Goal: Task Accomplishment & Management: Use online tool/utility

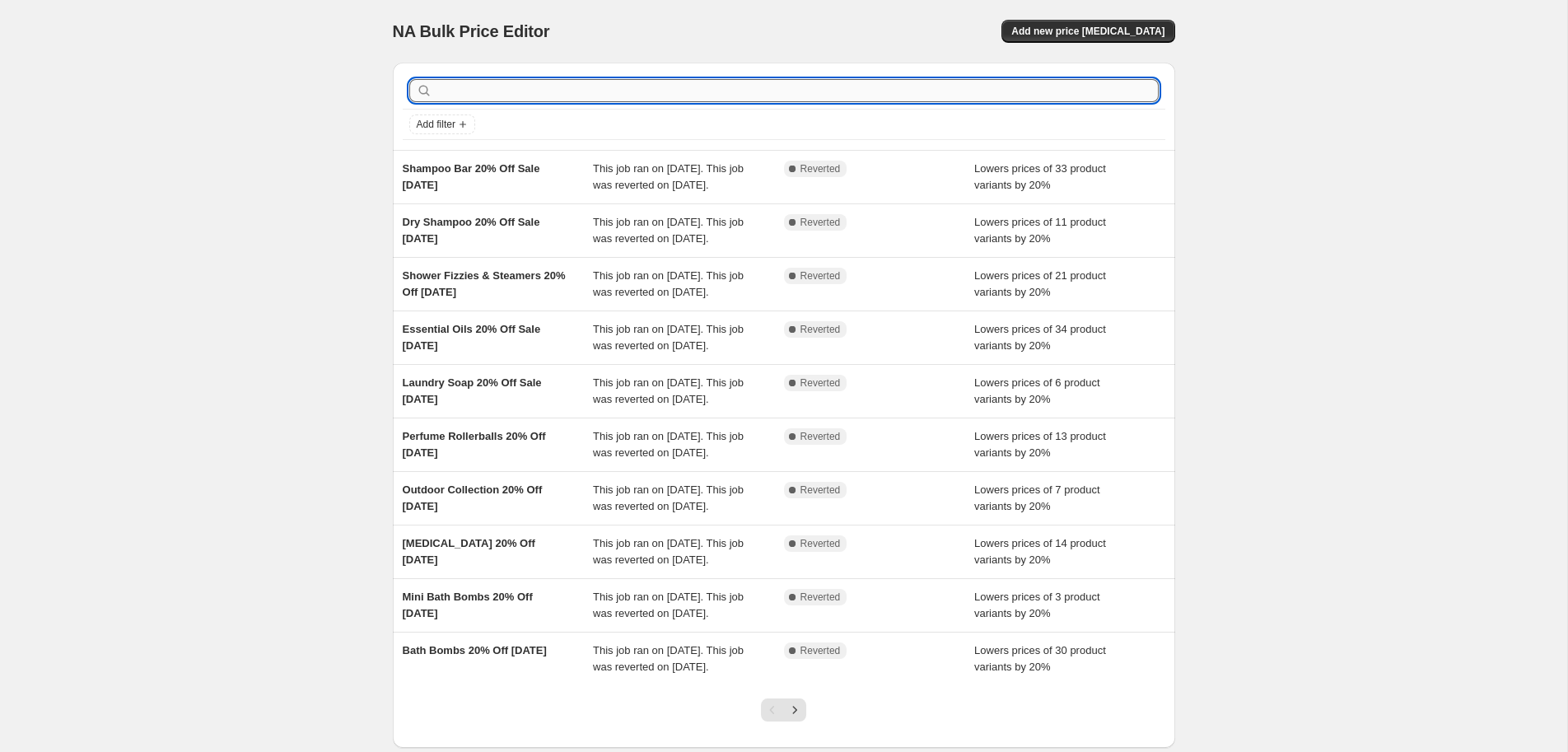
click at [550, 90] on input "text" at bounding box center [796, 91] width 723 height 23
type input "sugar"
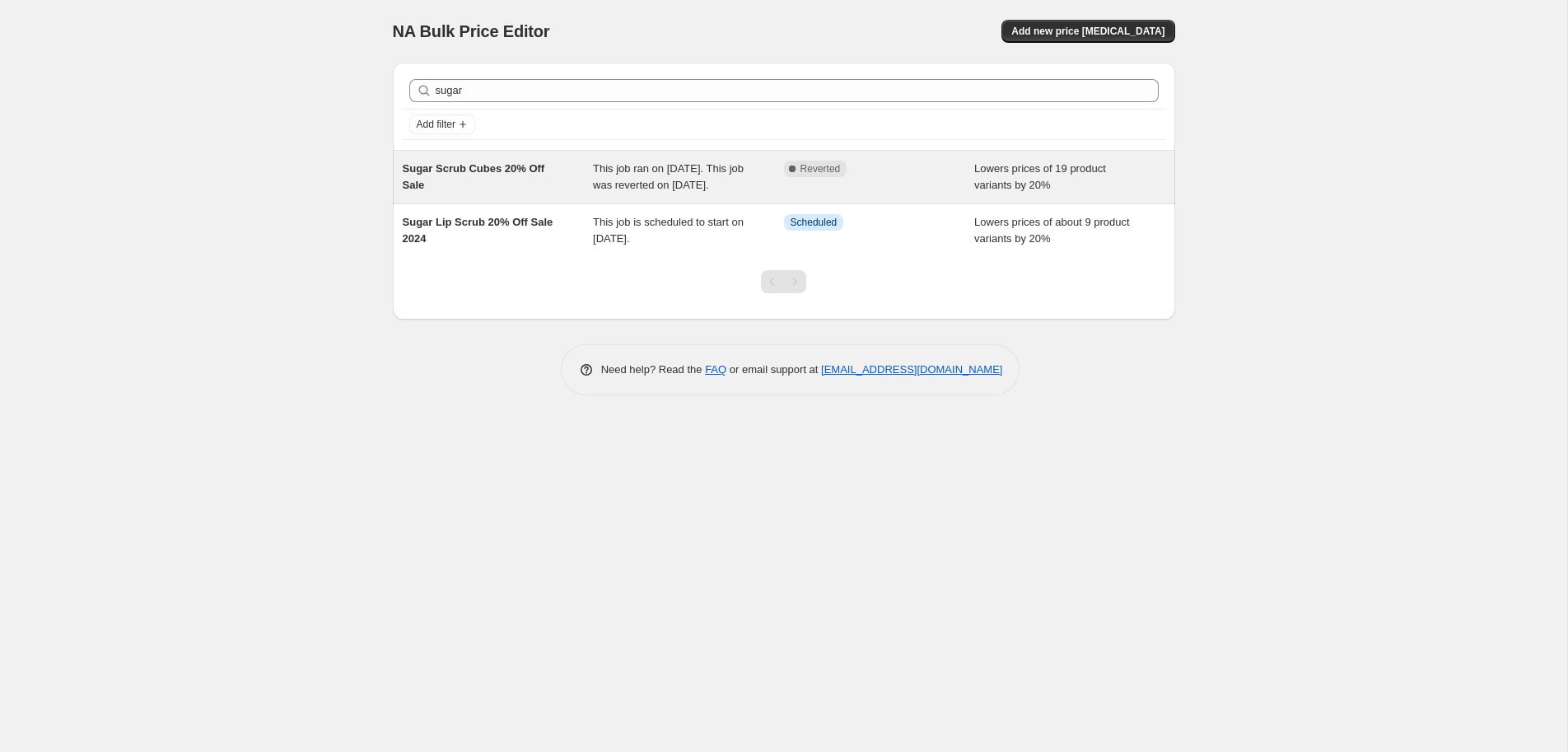
click at [533, 167] on span "Sugar Scrub Cubes 20% Off Sale" at bounding box center [473, 176] width 142 height 29
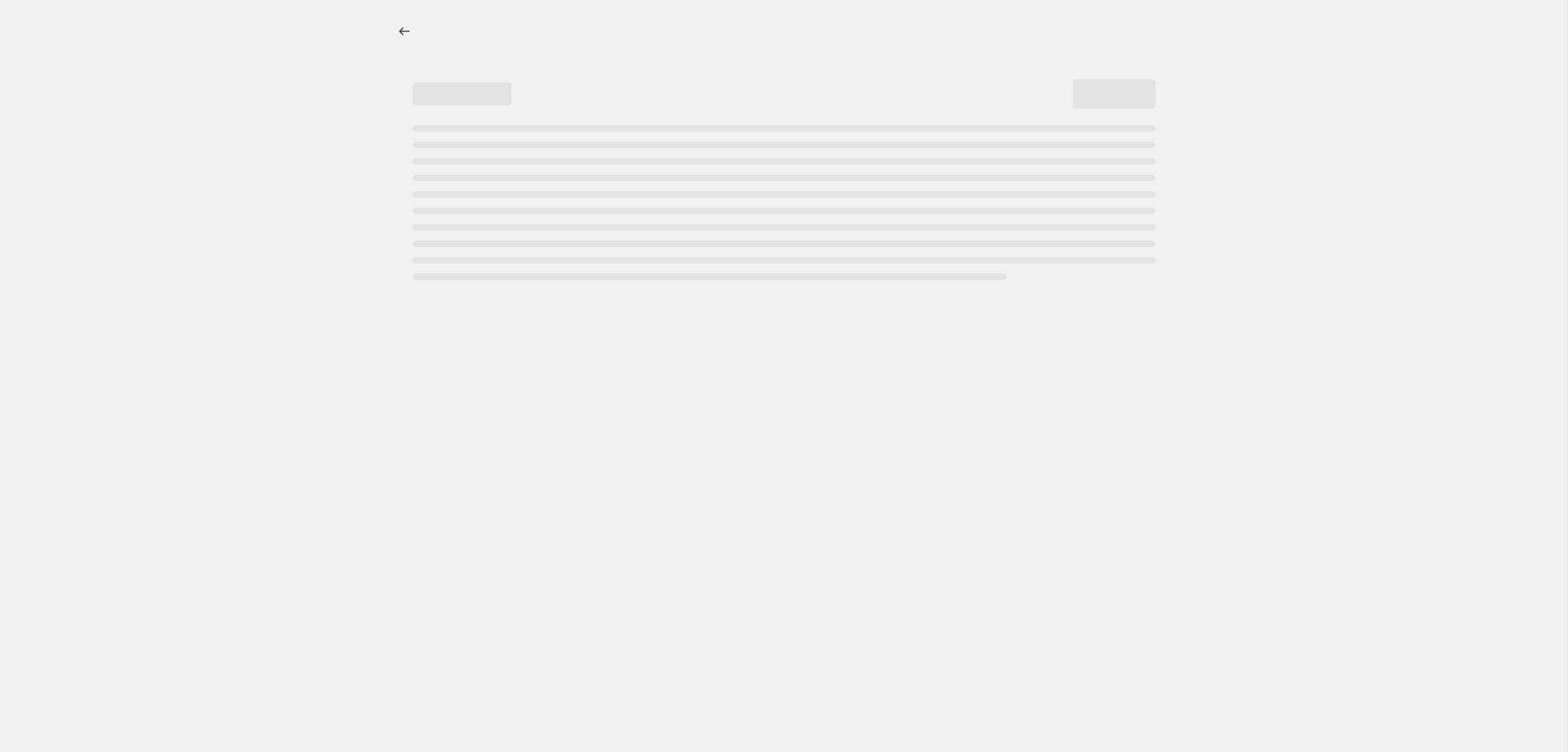
select select "percentage"
select select "collection"
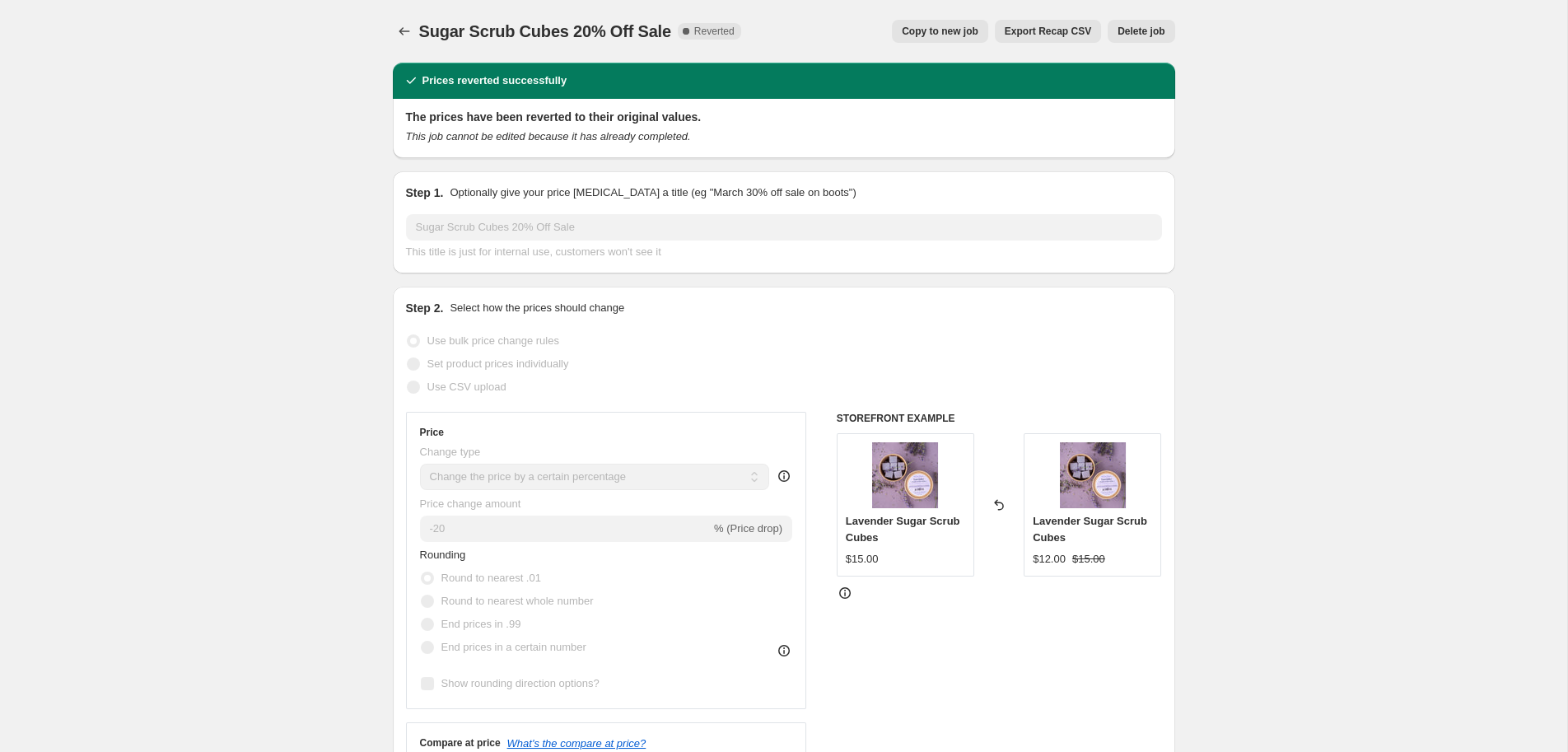
click at [963, 35] on span "Copy to new job" at bounding box center [940, 31] width 77 height 13
select select "percentage"
select select "collection"
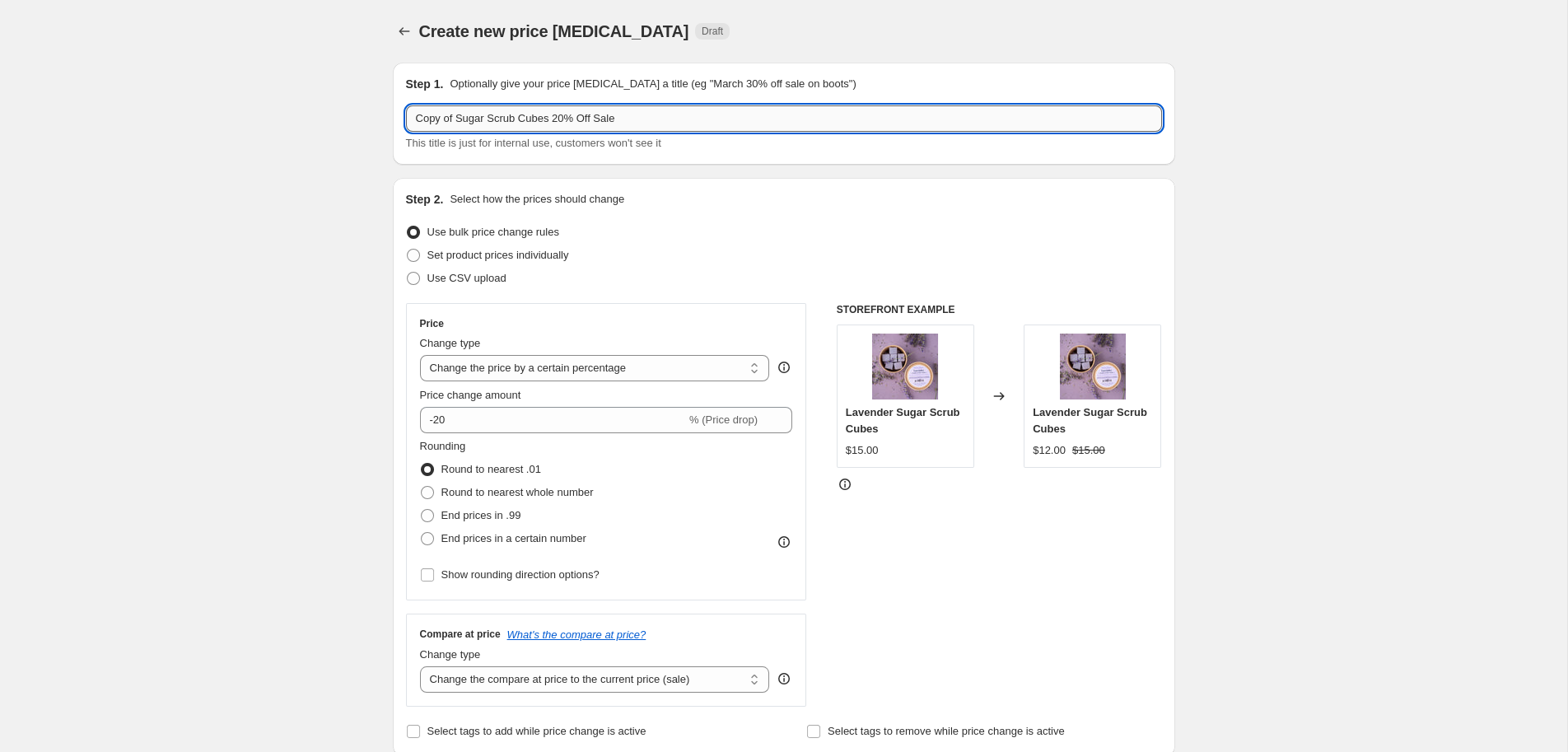
drag, startPoint x: 456, startPoint y: 120, endPoint x: 377, endPoint y: 117, distance: 79.1
click at [406, 117] on input "Copy of Sugar Scrub Cubes 20% Off Sale" at bounding box center [784, 118] width 756 height 27
click at [593, 112] on input "Sugar Scrub Cubes 20% Off Sale" at bounding box center [784, 118] width 756 height 27
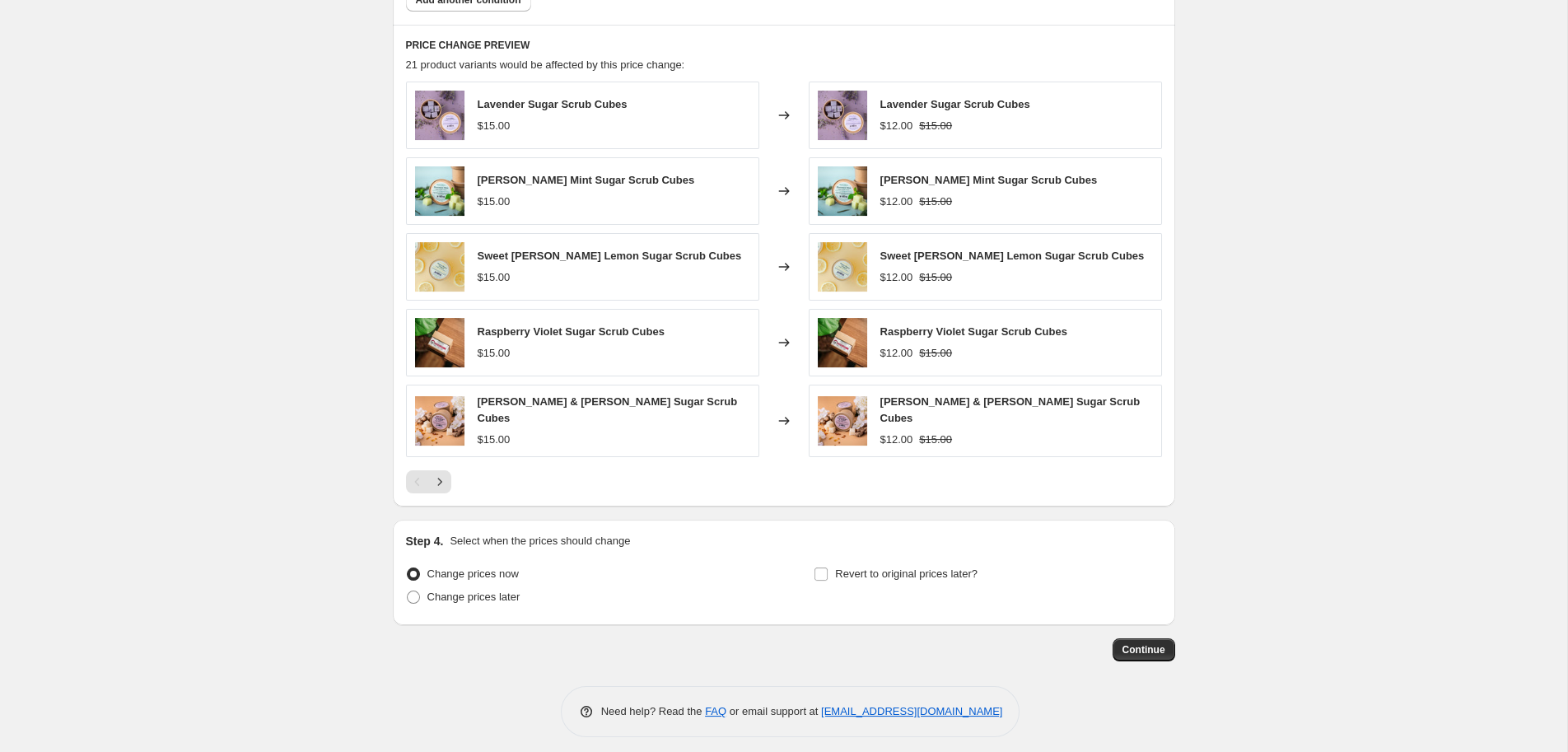
scroll to position [1083, 0]
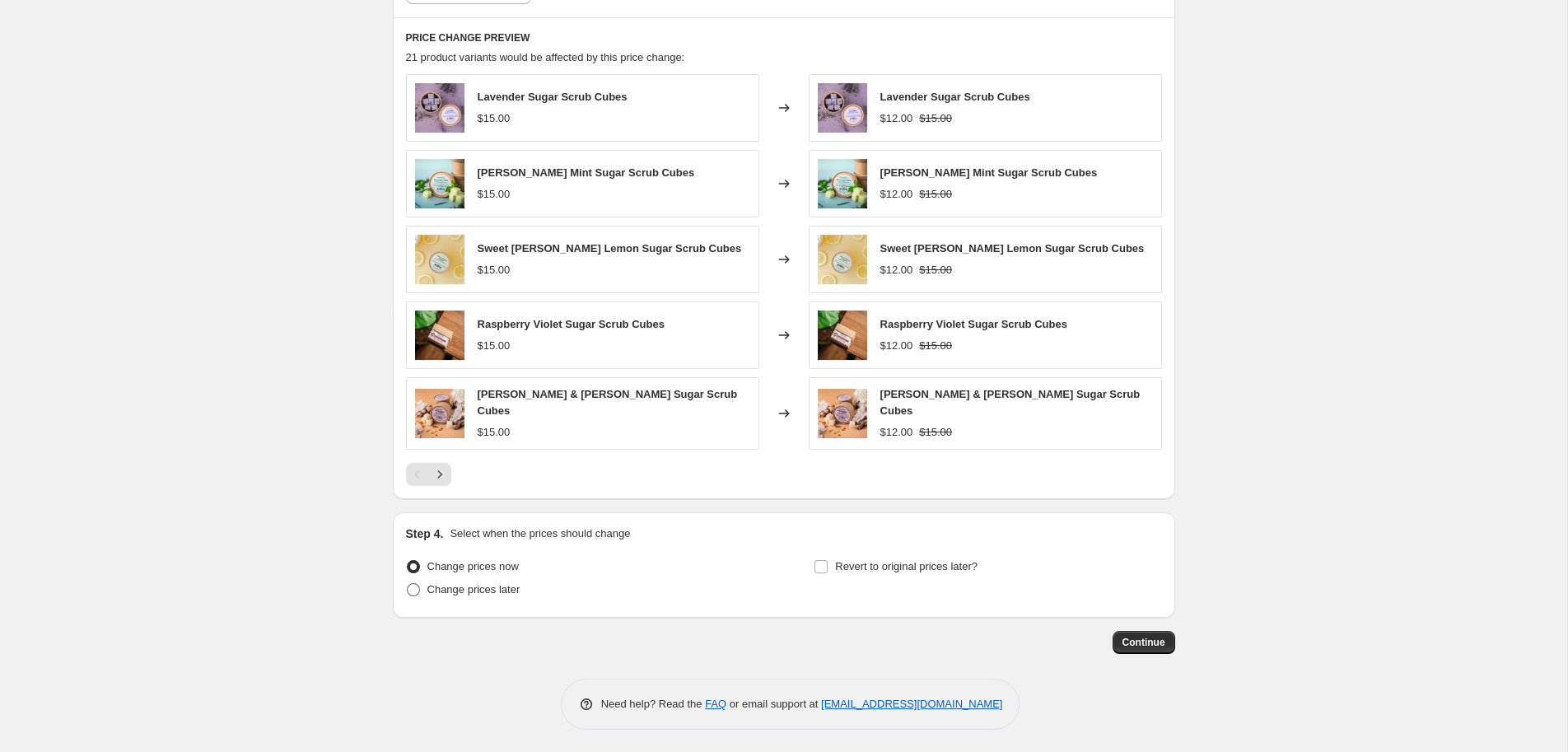
type input "Sugar Scrub Cubes 20% Off Sale - Sept 2025"
click at [463, 588] on span "Change prices later" at bounding box center [474, 590] width 93 height 12
click at [408, 584] on input "Change prices later" at bounding box center [407, 584] width 1 height 1
radio input "true"
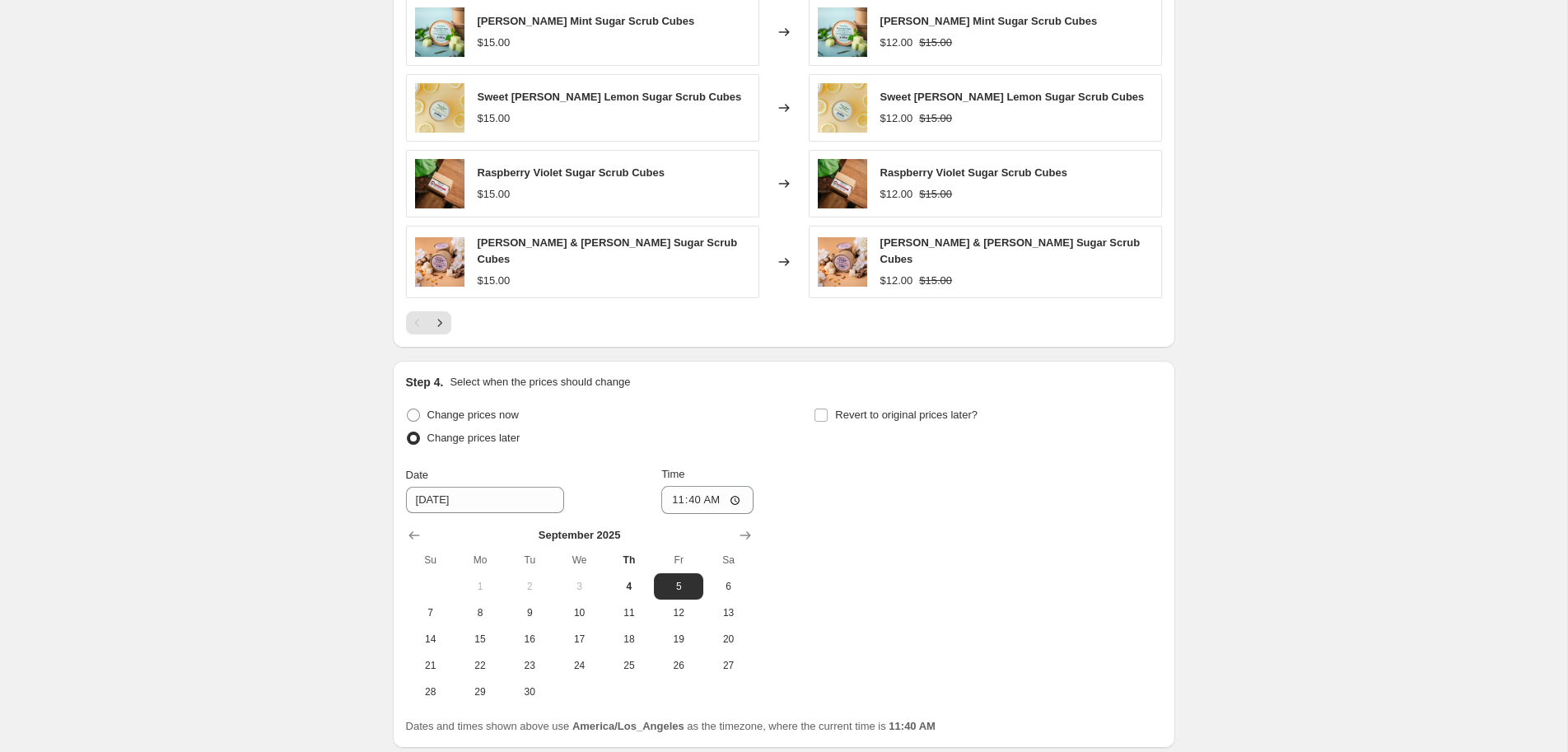
scroll to position [1363, 0]
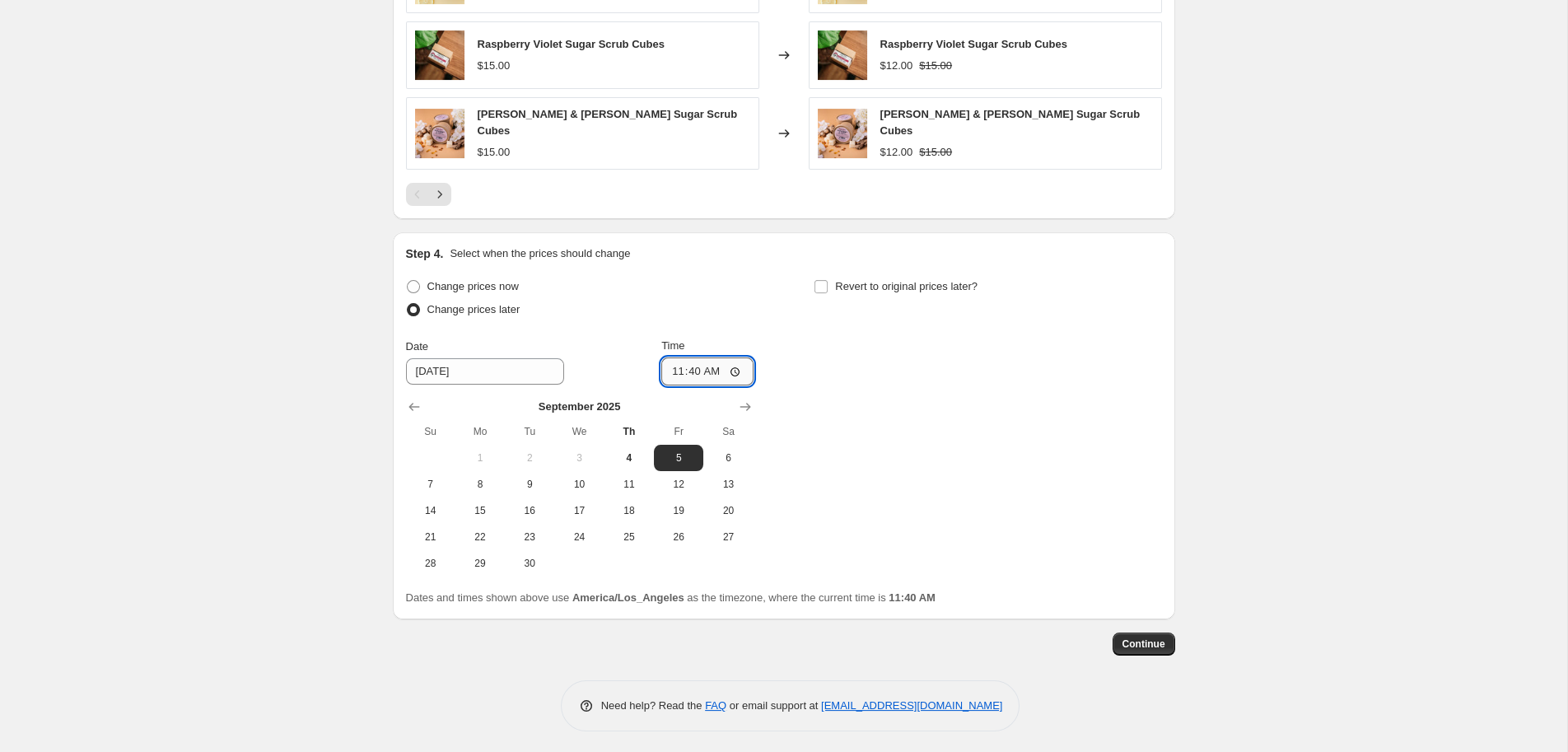
click at [687, 370] on input "11:40" at bounding box center [707, 372] width 92 height 28
type input "00:01"
click at [837, 389] on div "Change prices now Change prices later Date 9/5/2025 Time 00:01 September 2025 S…" at bounding box center [784, 426] width 756 height 301
click at [826, 286] on input "Revert to original prices later?" at bounding box center [820, 286] width 13 height 13
checkbox input "true"
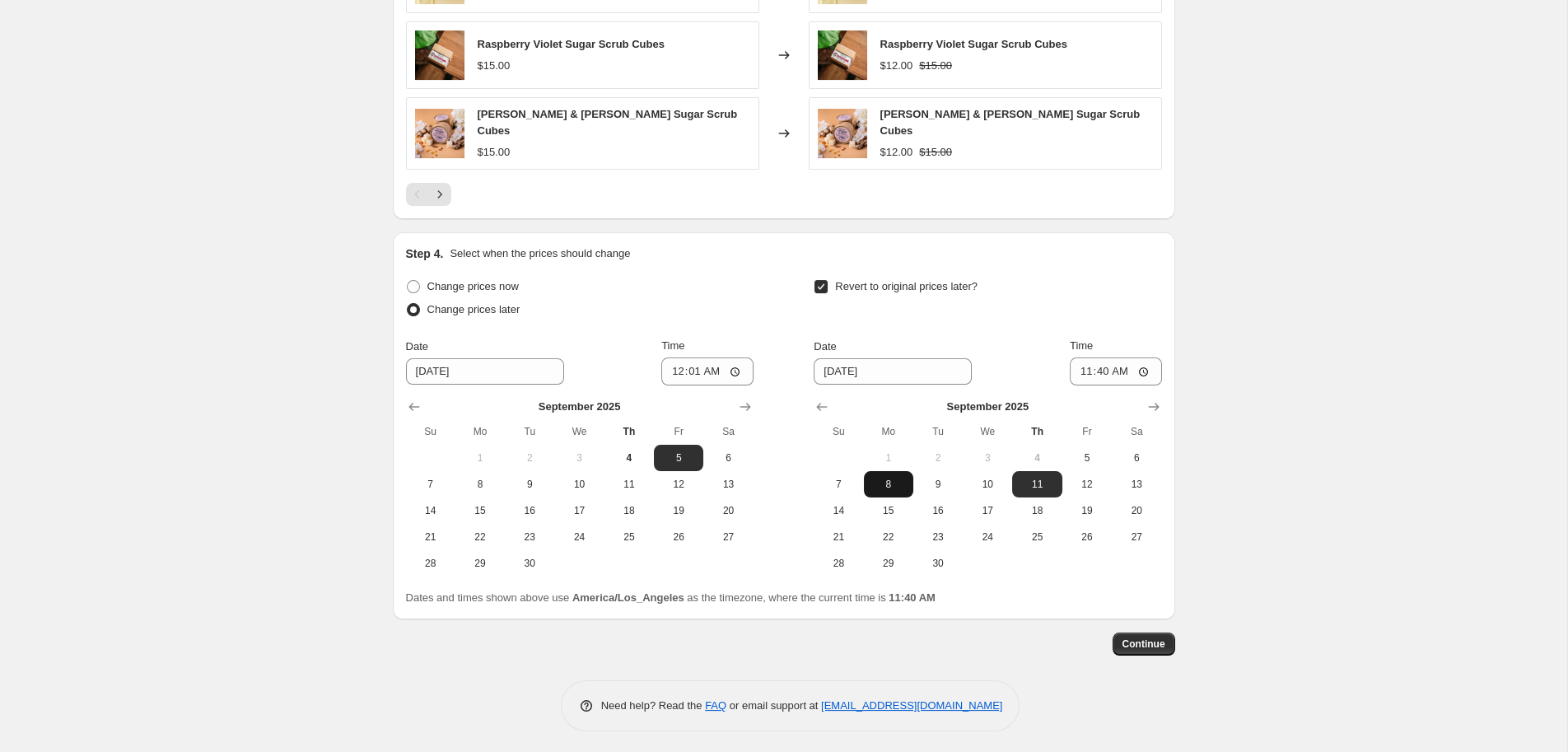
click at [891, 481] on span "8" at bounding box center [889, 483] width 36 height 13
type input "9/8/2025"
click at [1094, 371] on input "11:40" at bounding box center [1116, 372] width 92 height 28
type input "00:01"
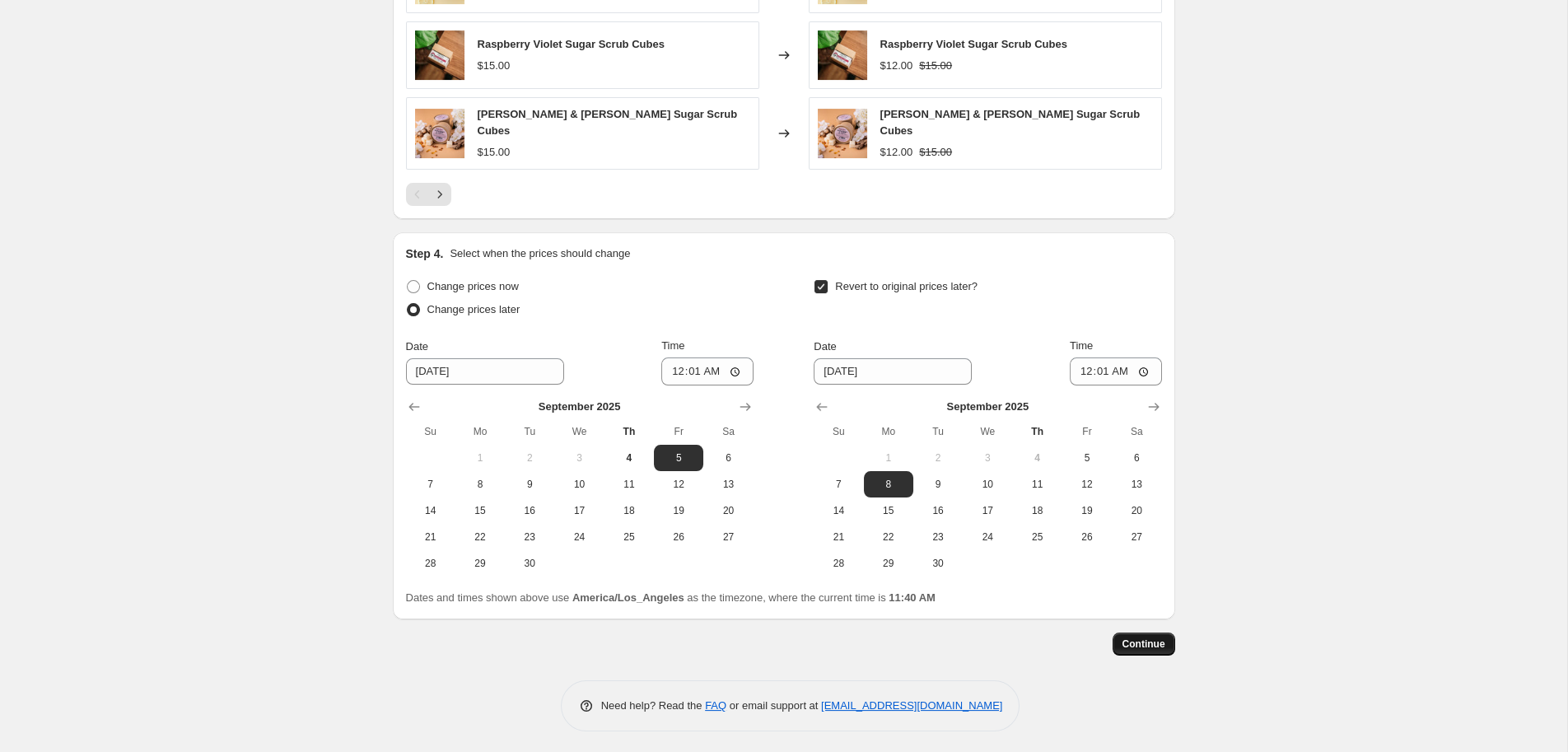
click at [1154, 638] on span "Continue" at bounding box center [1143, 644] width 43 height 13
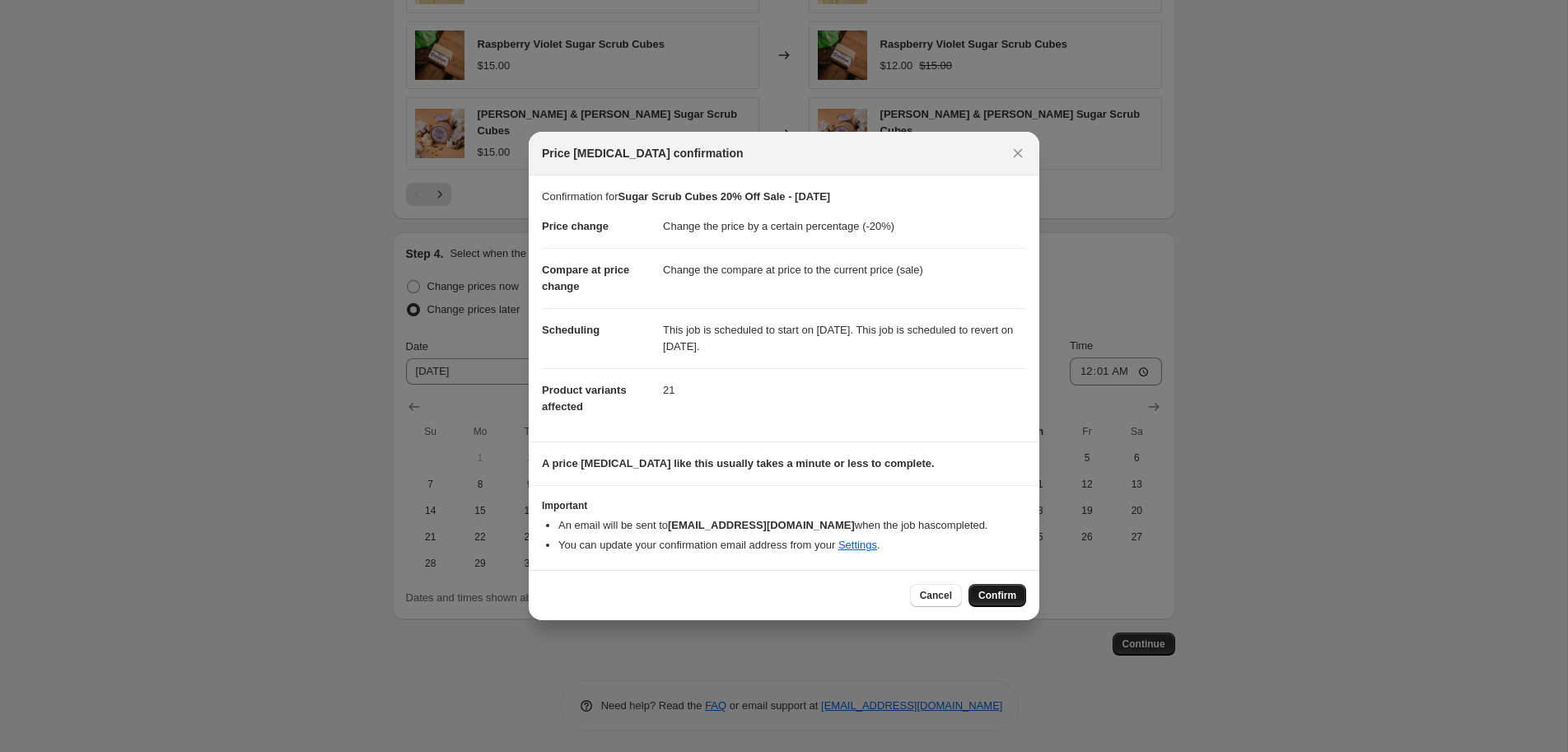
click at [1000, 597] on span "Confirm" at bounding box center [997, 595] width 38 height 13
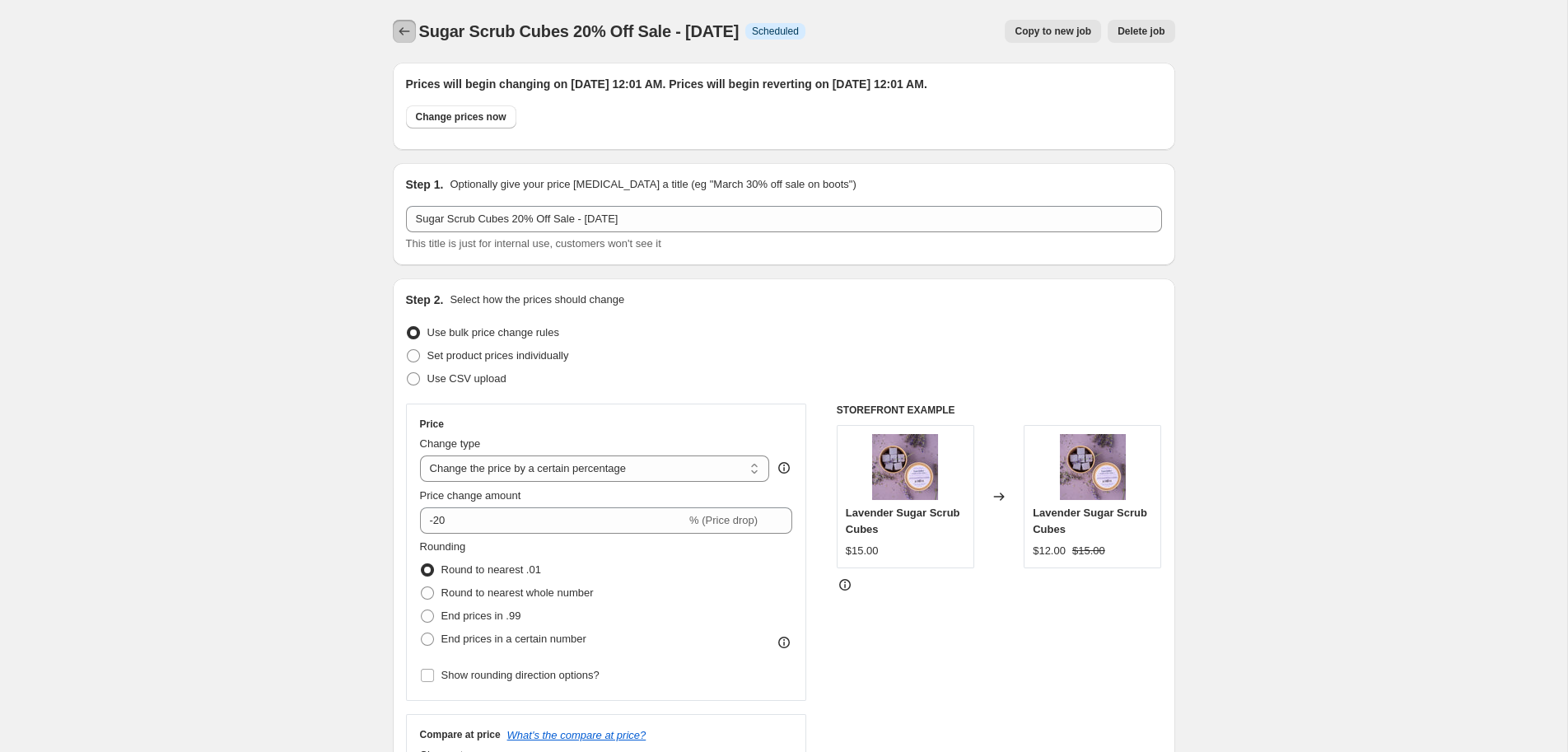
click at [405, 35] on icon "Price change jobs" at bounding box center [404, 31] width 17 height 17
